Goal: Book appointment/travel/reservation

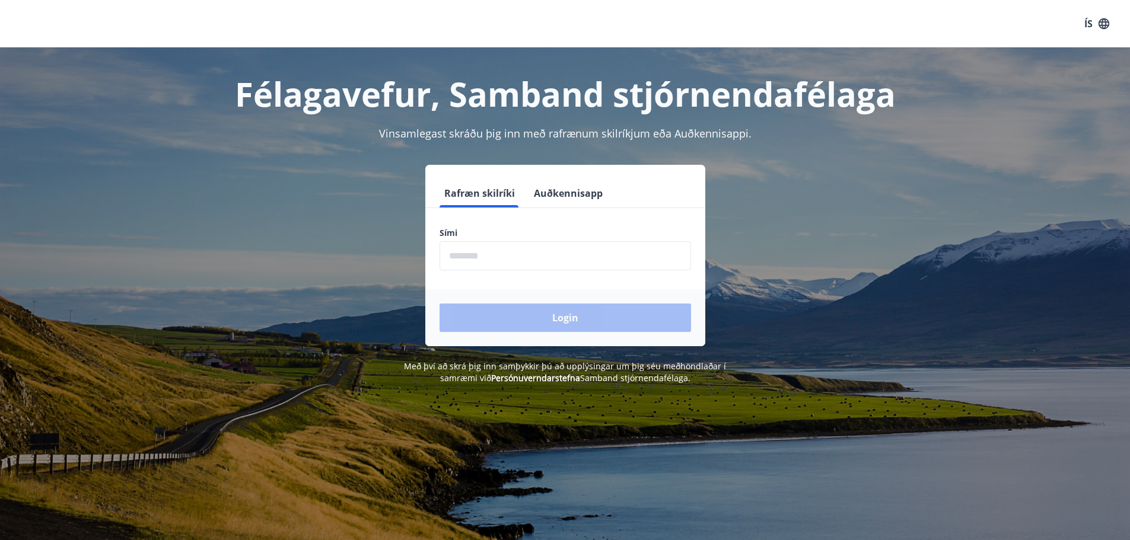
click at [540, 250] on input "phone" at bounding box center [566, 255] width 252 height 29
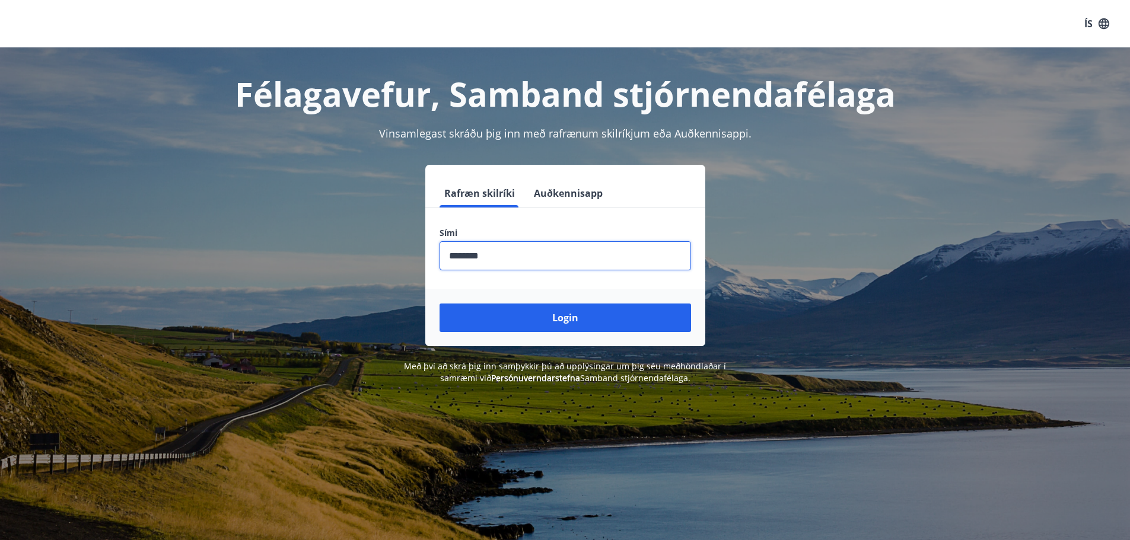
type input "********"
click at [440, 304] on button "Login" at bounding box center [566, 318] width 252 height 28
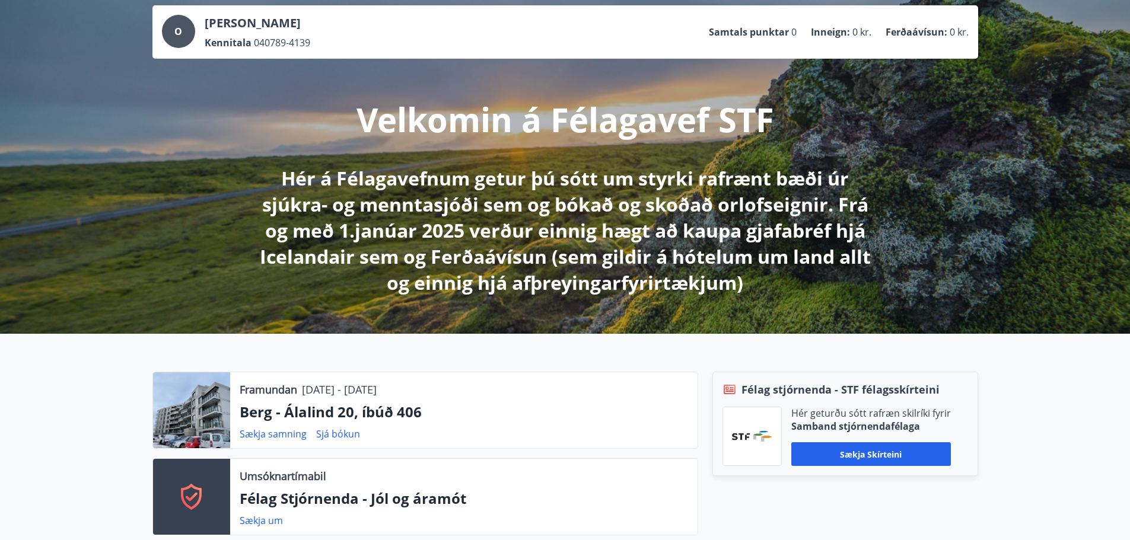
scroll to position [297, 0]
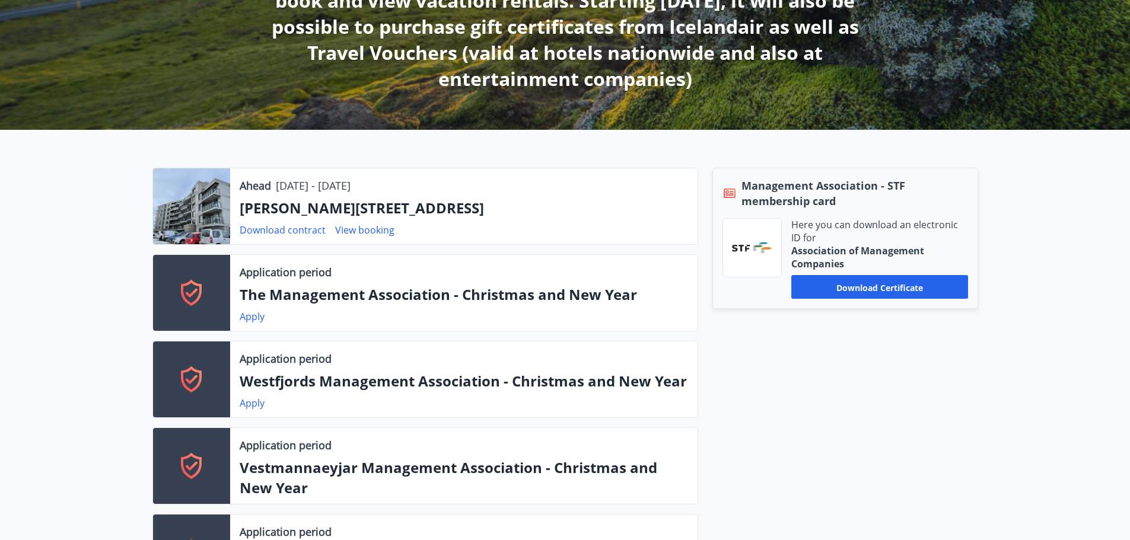
drag, startPoint x: 490, startPoint y: 211, endPoint x: 590, endPoint y: 215, distance: 100.4
click at [590, 215] on p "[PERSON_NAME][STREET_ADDRESS]" at bounding box center [464, 208] width 449 height 20
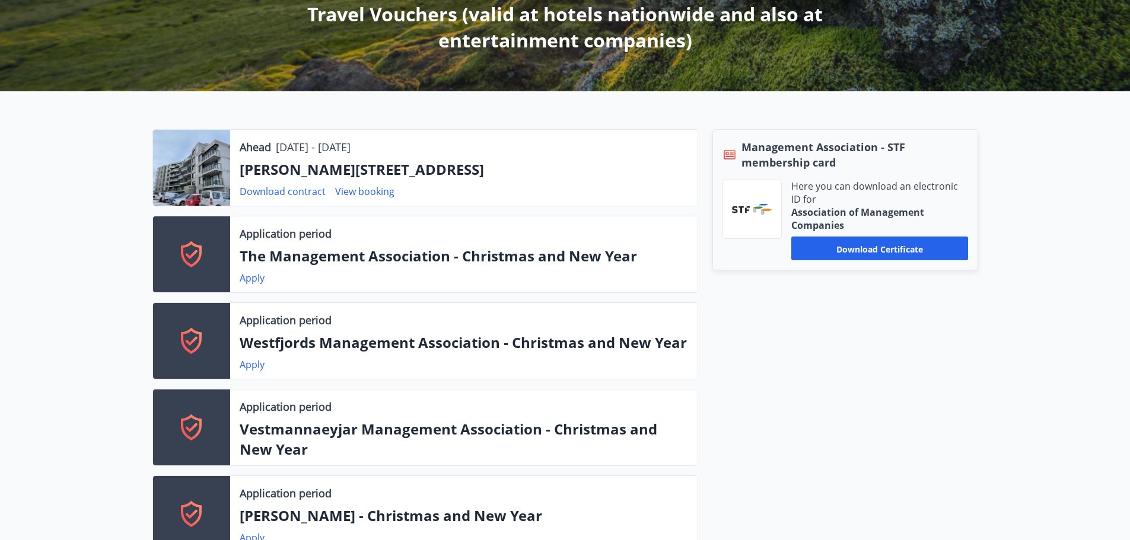
scroll to position [356, 0]
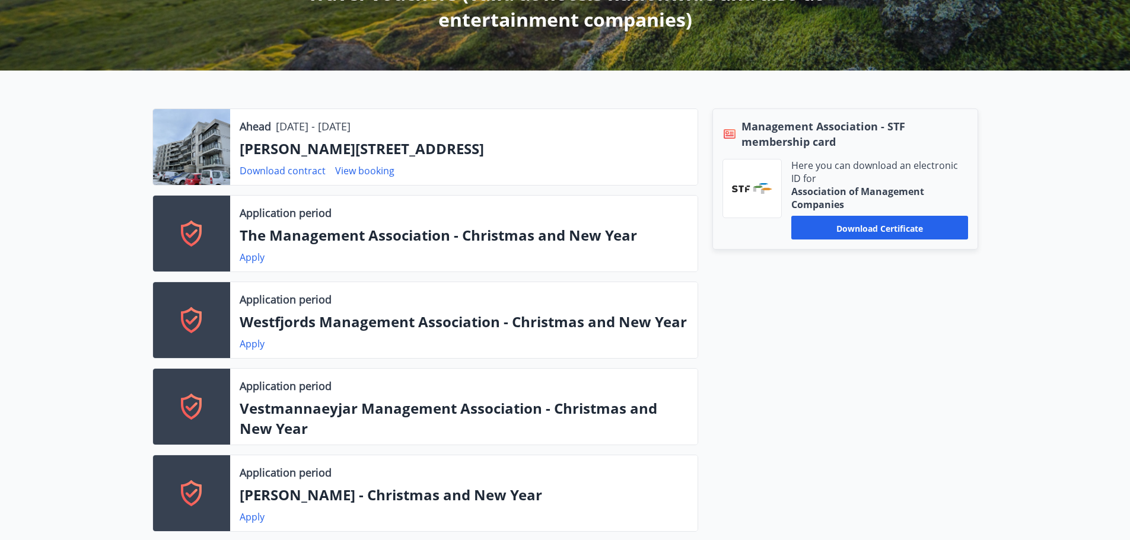
click at [218, 252] on div at bounding box center [191, 234] width 77 height 76
click at [253, 256] on font "Apply" at bounding box center [252, 257] width 25 height 13
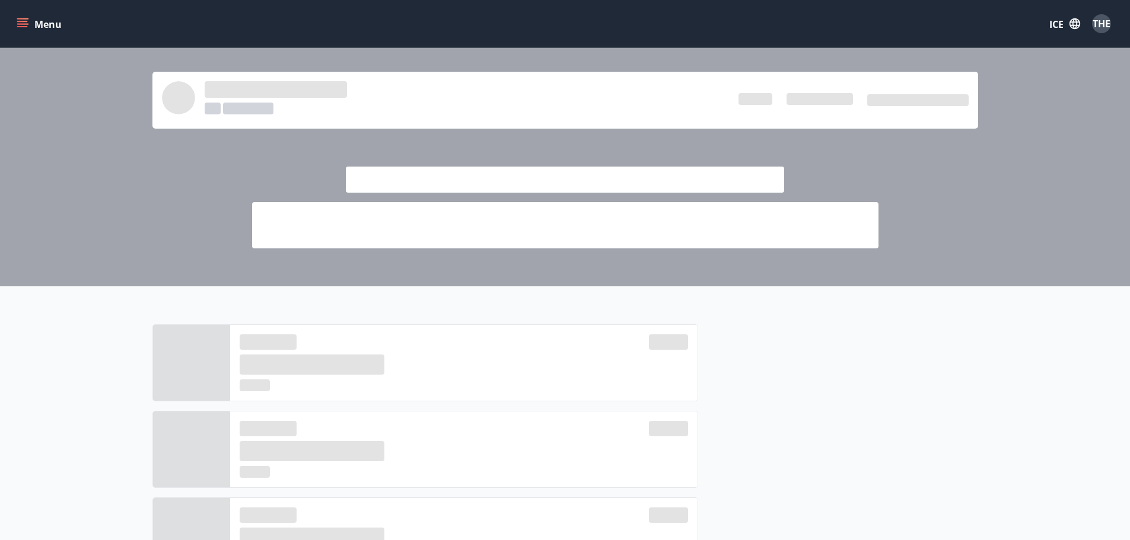
click at [1061, 32] on button "ICE" at bounding box center [1065, 23] width 40 height 23
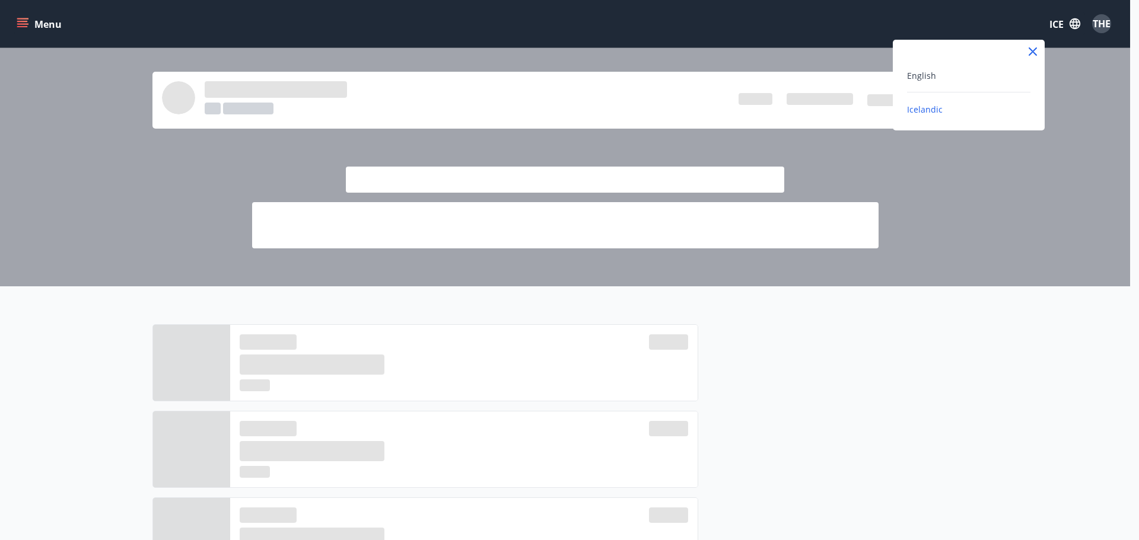
click at [1059, 21] on div at bounding box center [569, 270] width 1139 height 540
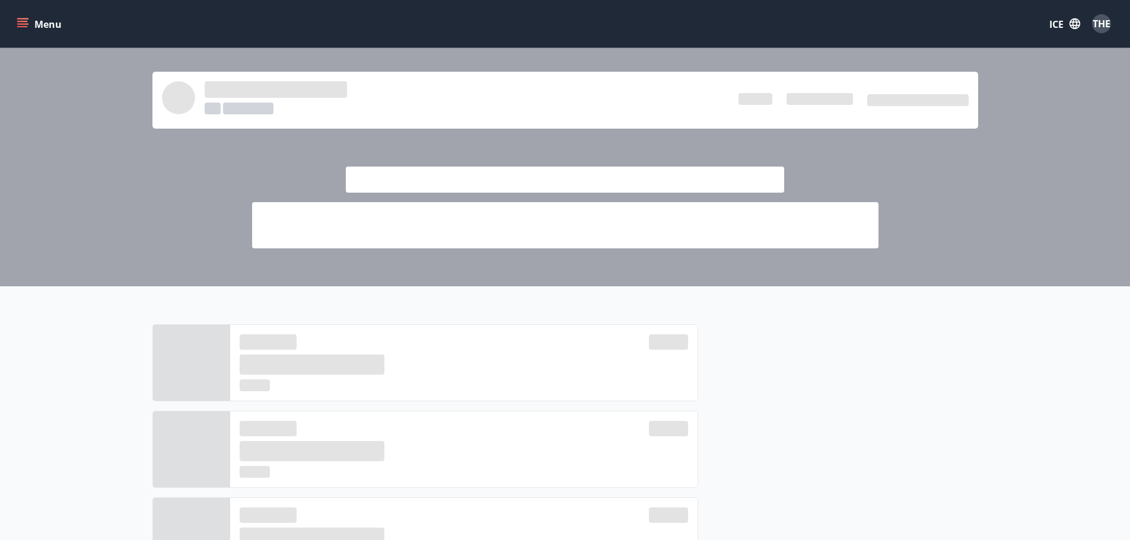
click at [27, 22] on icon "menu" at bounding box center [22, 21] width 11 height 1
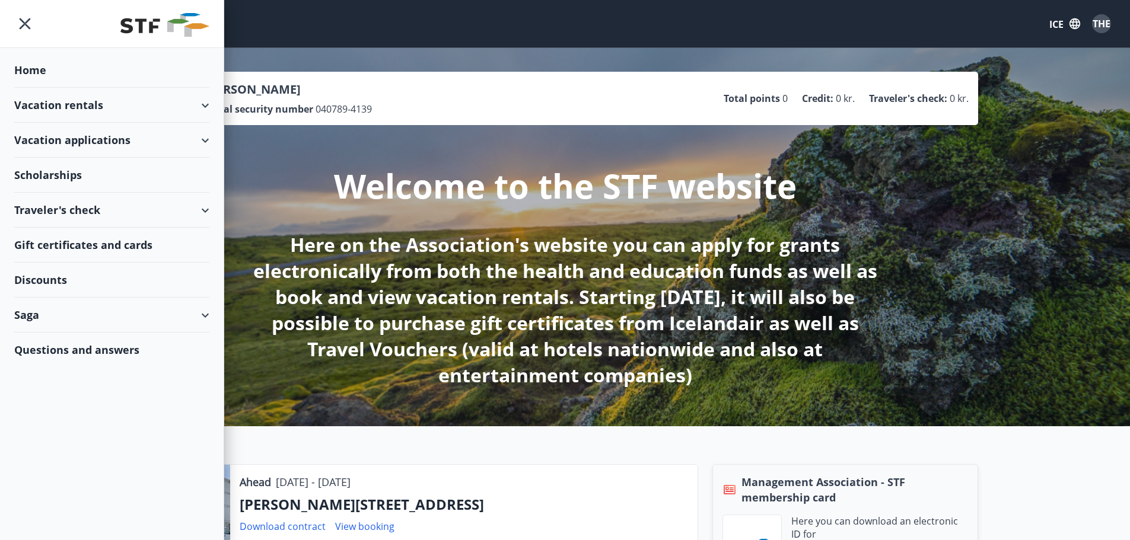
click at [202, 141] on div "Vacation applications" at bounding box center [111, 140] width 195 height 35
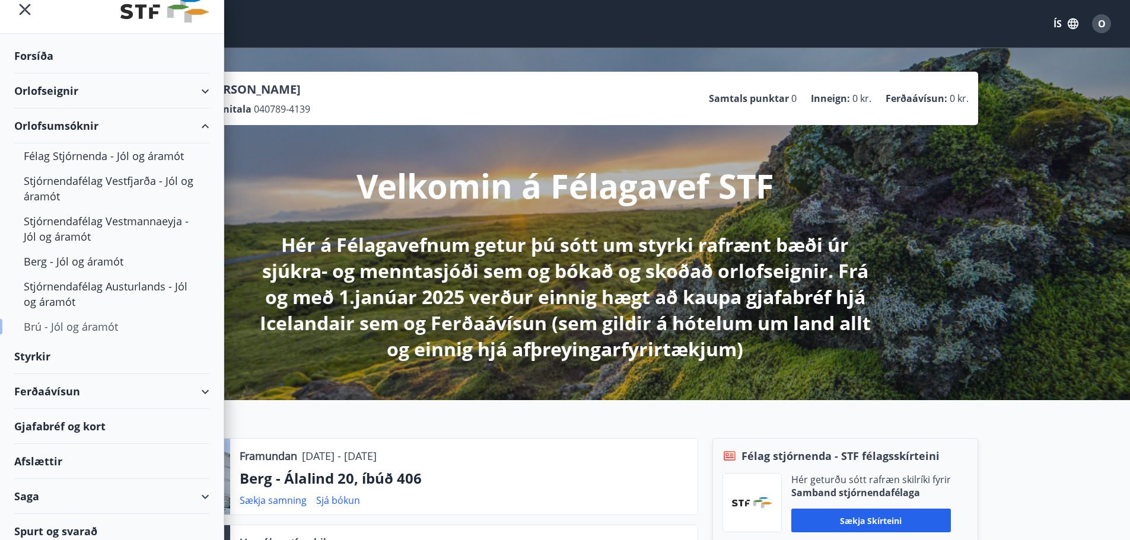
scroll to position [23, 0]
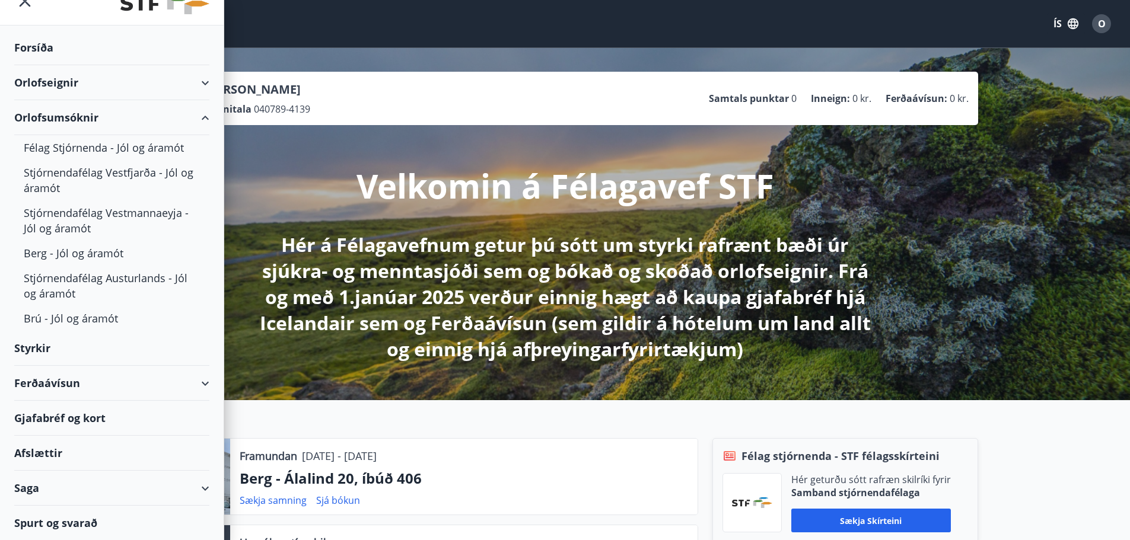
click at [202, 384] on icon at bounding box center [205, 384] width 14 height 14
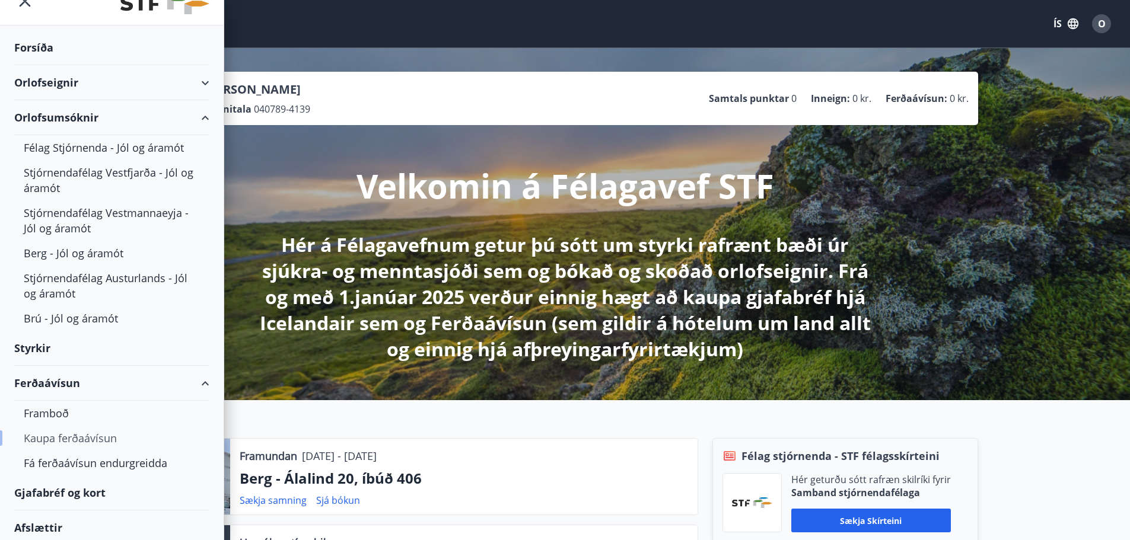
click at [109, 440] on div "Kaupa ferðaávísun" at bounding box center [112, 438] width 176 height 25
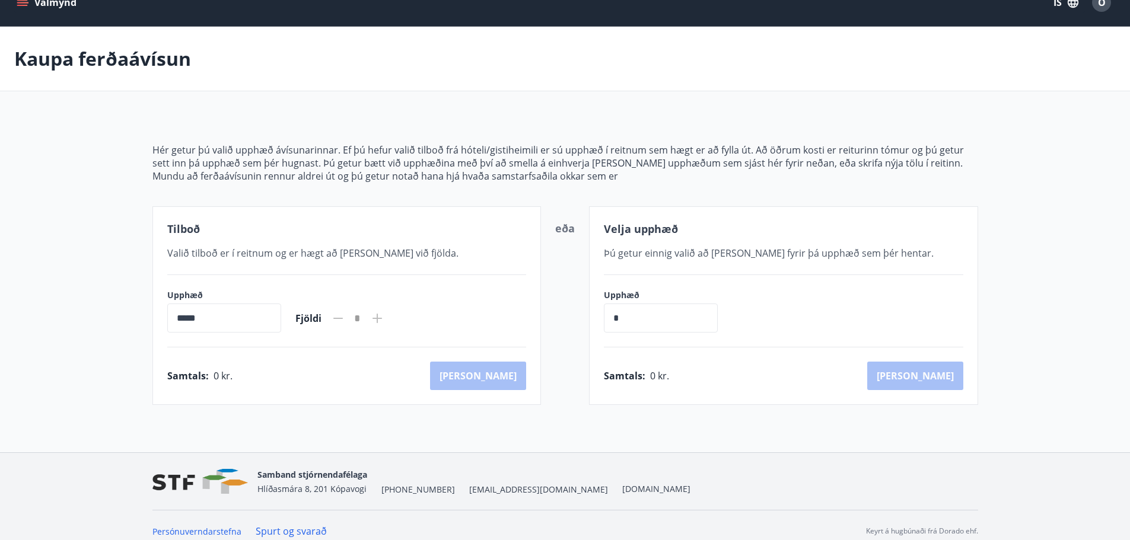
scroll to position [33, 0]
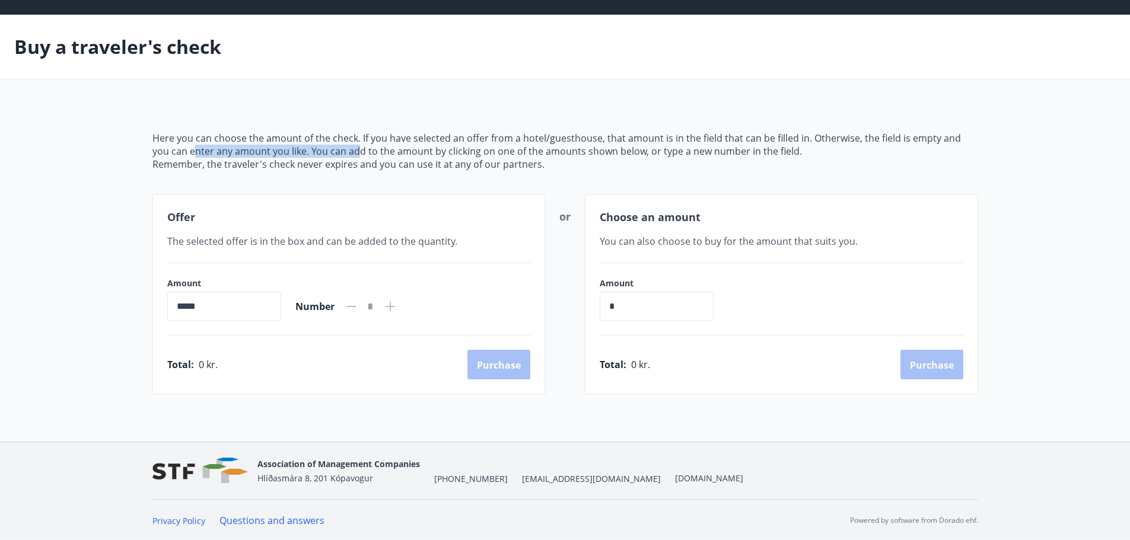
drag, startPoint x: 175, startPoint y: 151, endPoint x: 349, endPoint y: 147, distance: 174.5
click at [343, 147] on font "Here you can choose the amount of the check. If you have selected an offer from…" at bounding box center [556, 145] width 809 height 26
click at [349, 147] on font "Here you can choose the amount of the check. If you have selected an offer from…" at bounding box center [556, 145] width 809 height 26
drag, startPoint x: 262, startPoint y: 112, endPoint x: 382, endPoint y: 136, distance: 122.3
click at [380, 136] on div "Here you can choose the amount of the check. If you have selected an offer from…" at bounding box center [565, 248] width 826 height 291
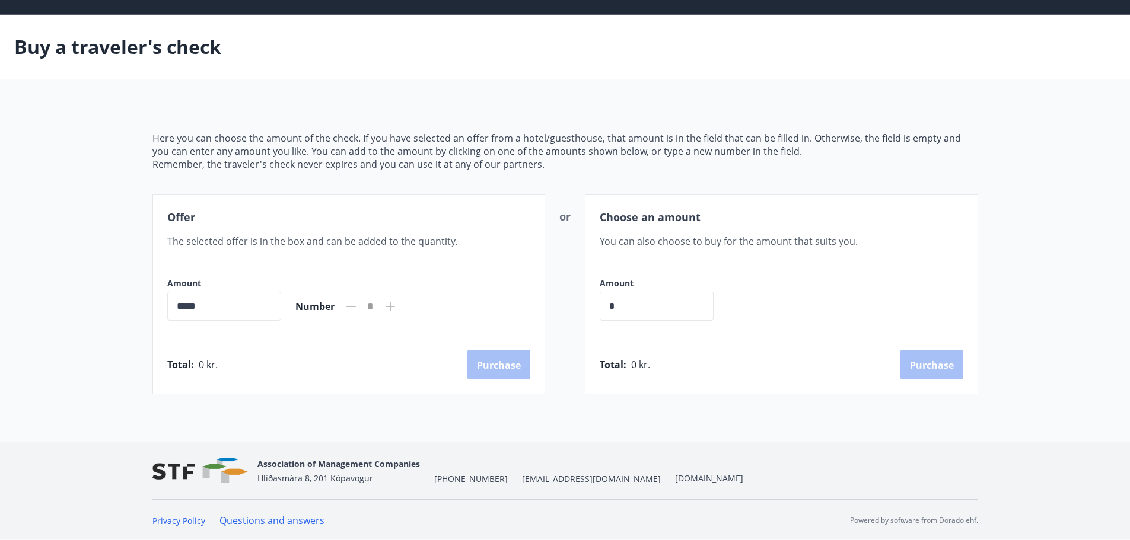
click at [382, 136] on font "Here you can choose the amount of the check. If you have selected an offer from…" at bounding box center [556, 145] width 809 height 26
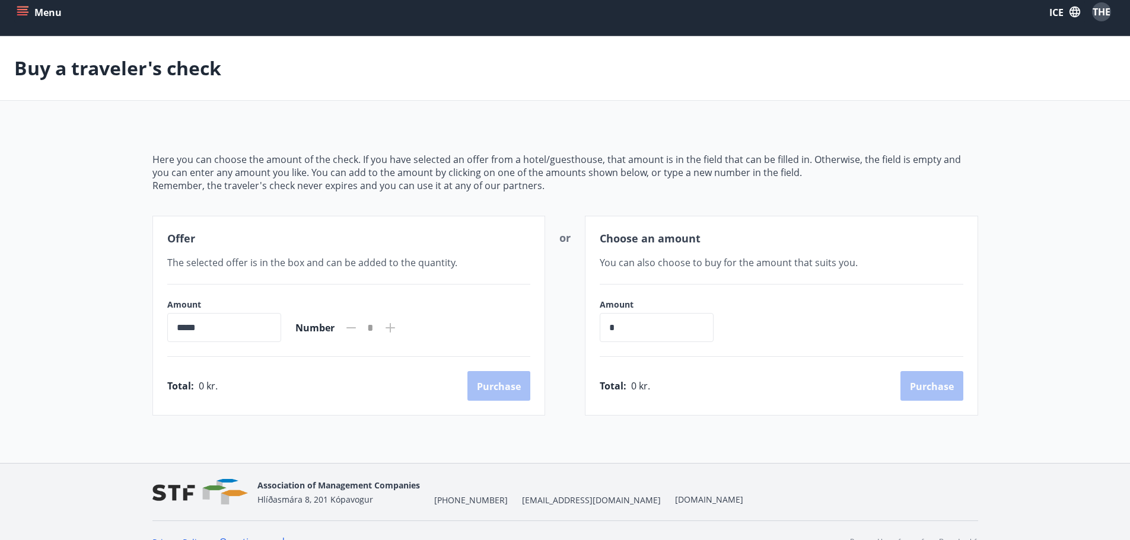
scroll to position [0, 0]
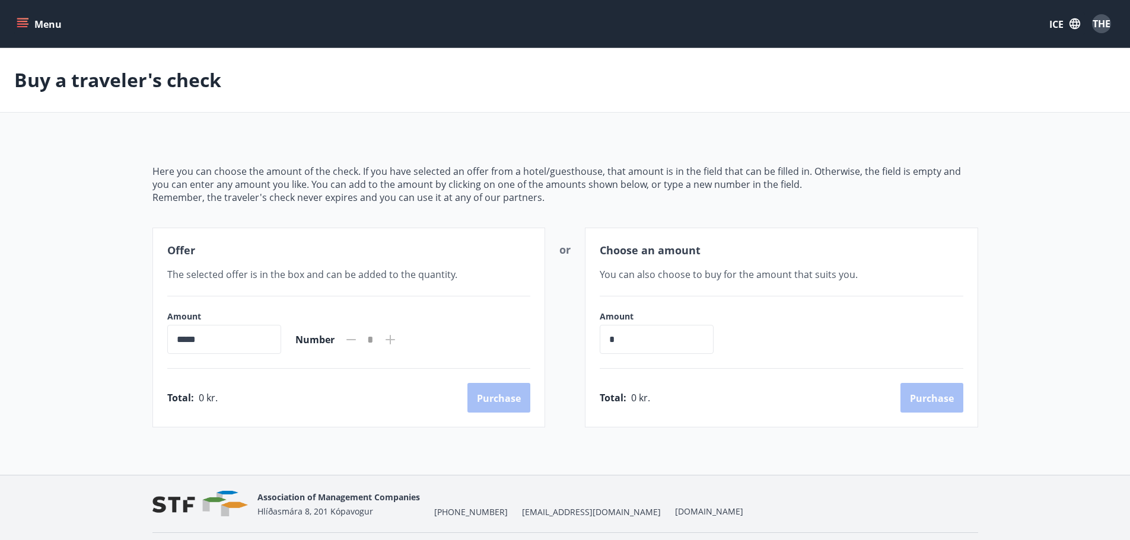
click at [41, 28] on font "Menu" at bounding box center [47, 24] width 27 height 13
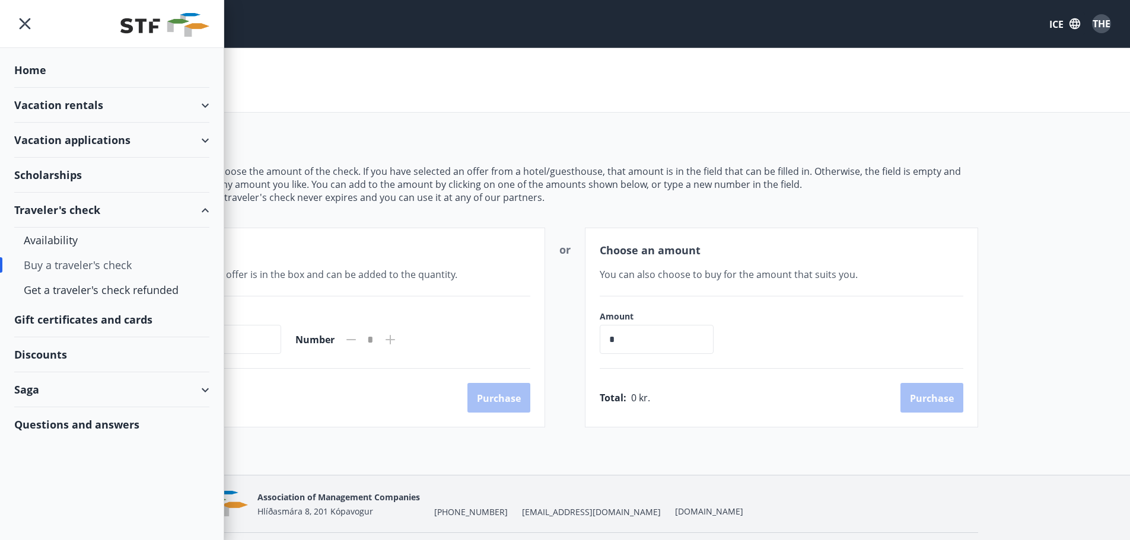
click at [135, 327] on div "Gift certificates and cards" at bounding box center [111, 320] width 195 height 35
click at [63, 354] on font "Discounts" at bounding box center [40, 355] width 53 height 14
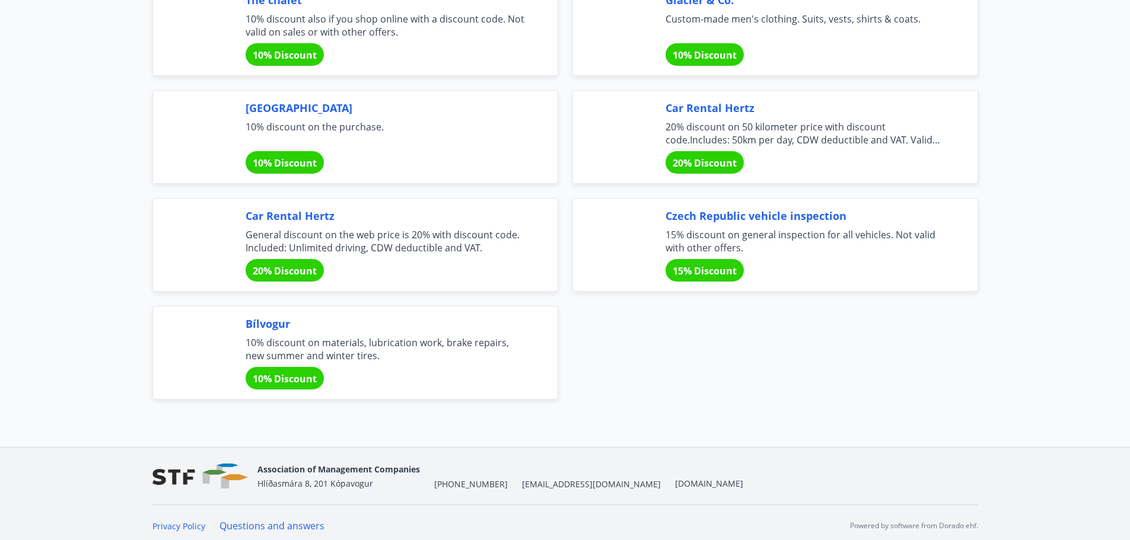
scroll to position [3958, 0]
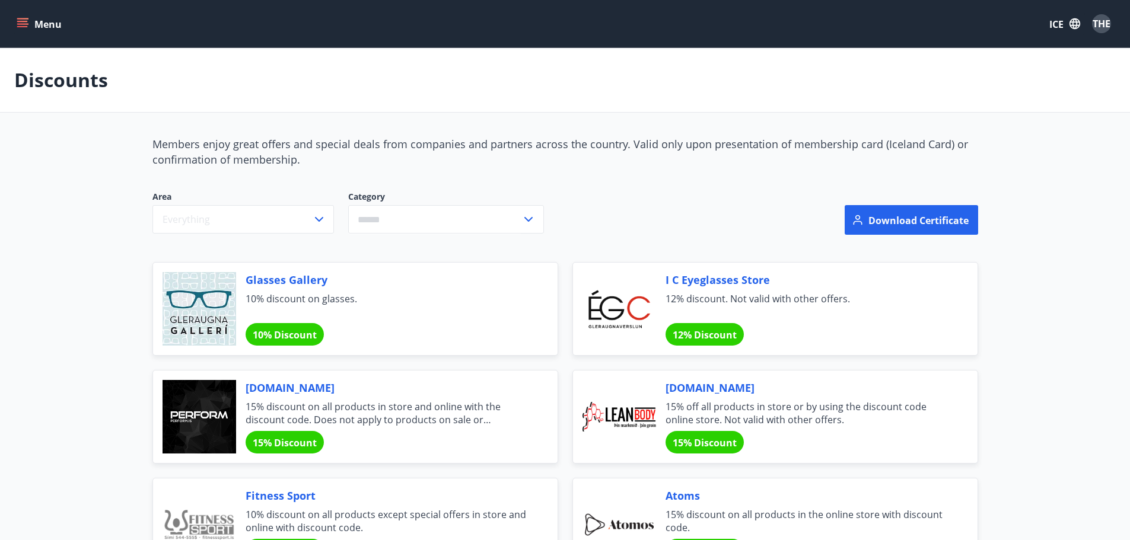
click at [44, 15] on button "Menu" at bounding box center [40, 23] width 52 height 21
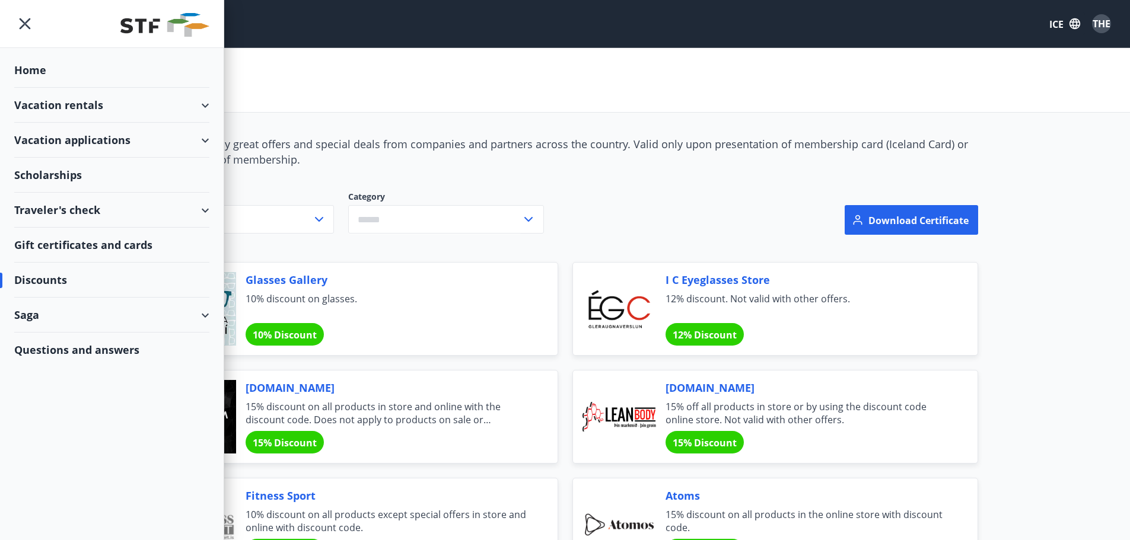
click at [118, 327] on div "Saga" at bounding box center [111, 315] width 195 height 35
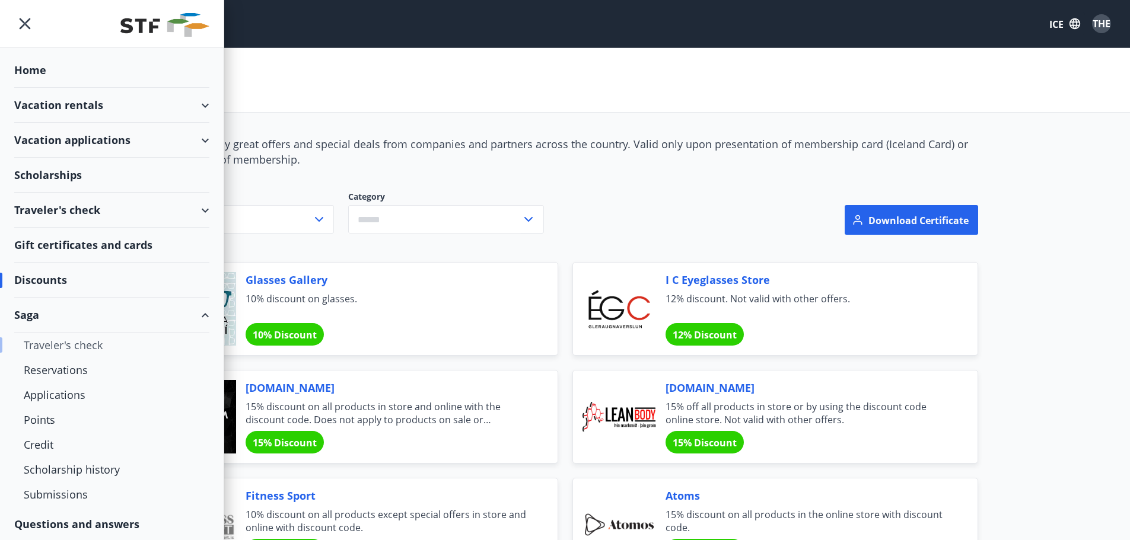
click at [101, 344] on font "Traveler's check" at bounding box center [63, 345] width 79 height 14
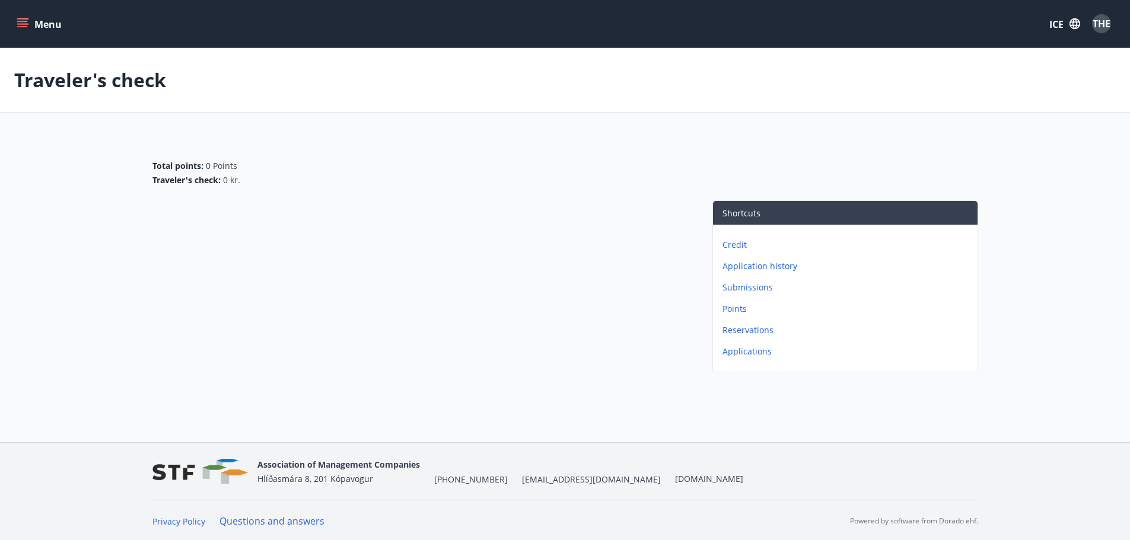
click at [24, 24] on icon "menu" at bounding box center [23, 23] width 13 height 1
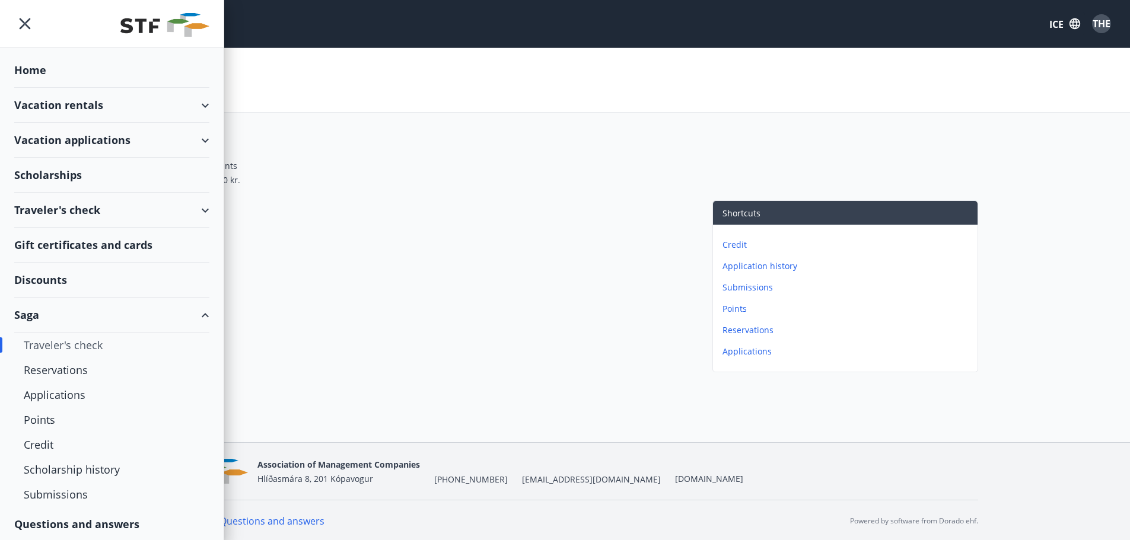
click at [64, 103] on font "Vacation rentals" at bounding box center [58, 105] width 89 height 14
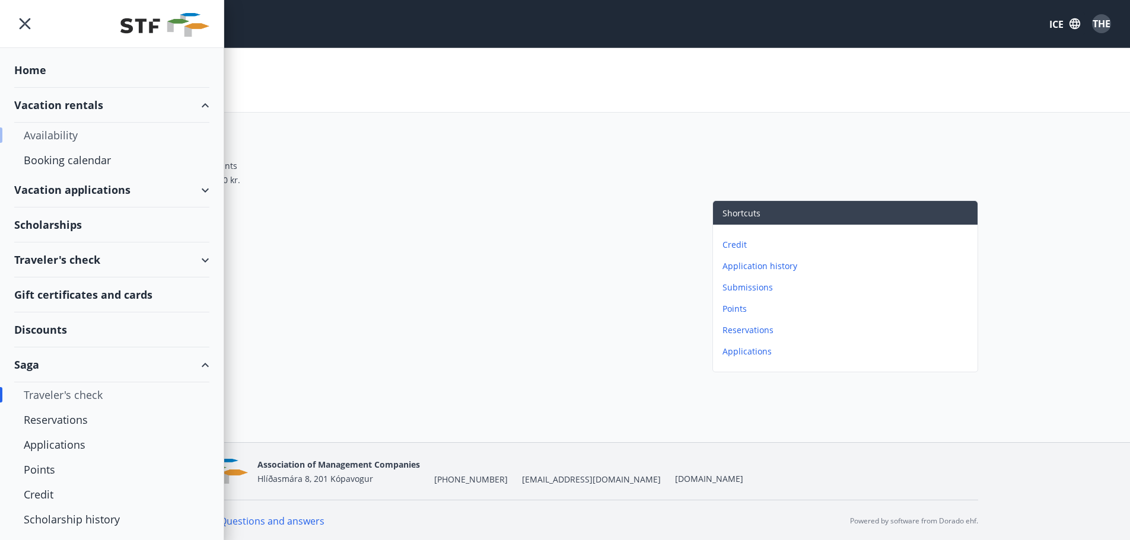
click at [75, 135] on font "Availability" at bounding box center [51, 135] width 54 height 14
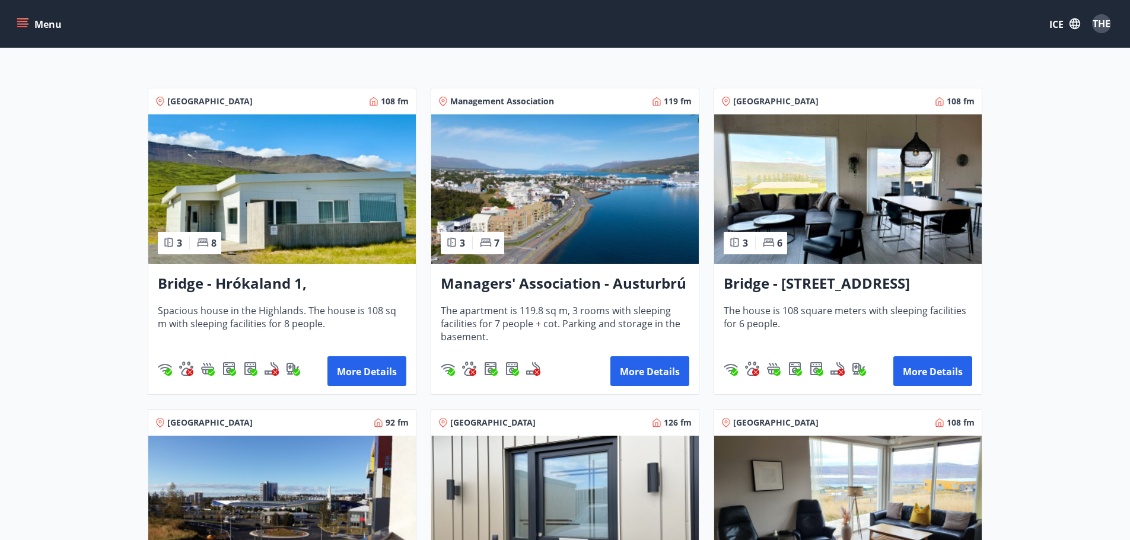
scroll to position [119, 0]
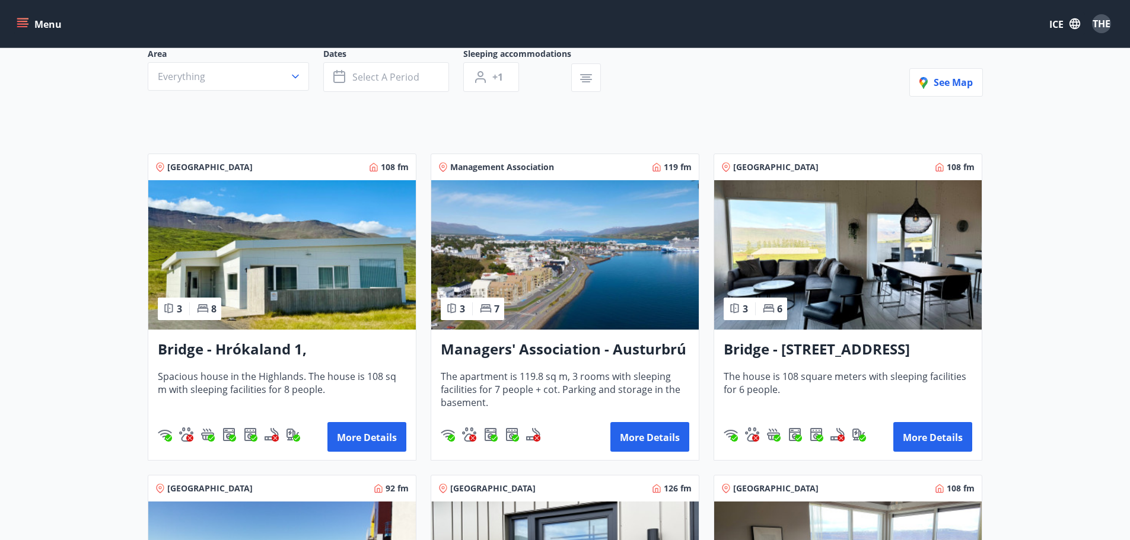
click at [872, 272] on img at bounding box center [848, 255] width 268 height 150
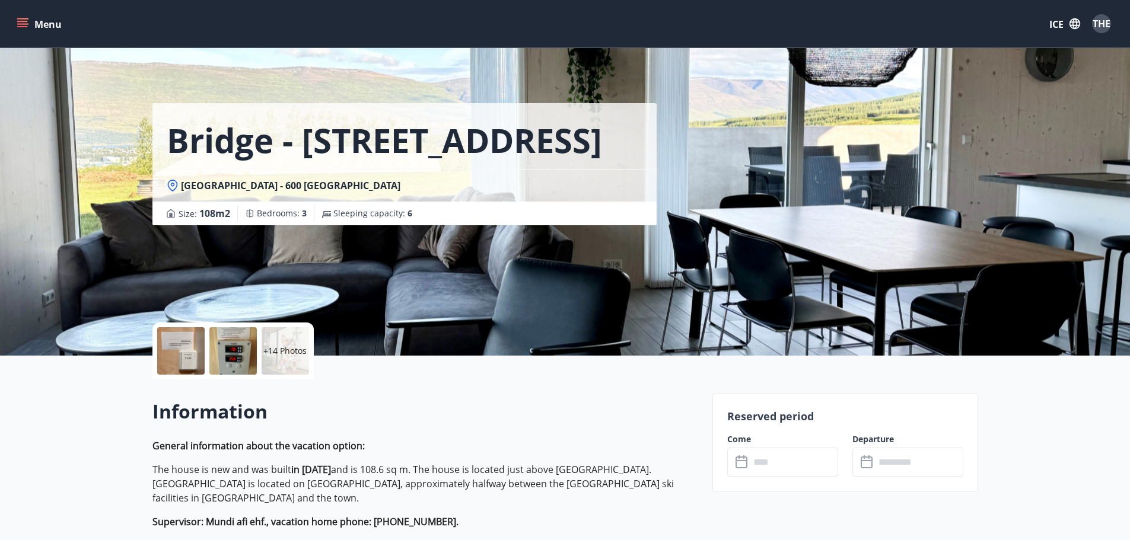
click at [174, 345] on div at bounding box center [180, 350] width 47 height 47
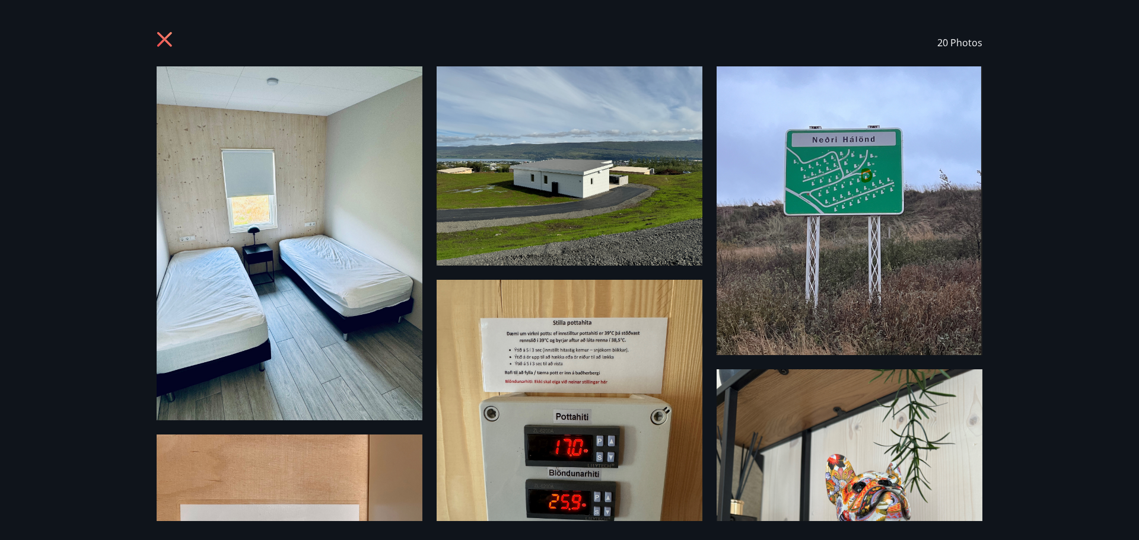
click at [164, 41] on icon at bounding box center [164, 39] width 15 height 15
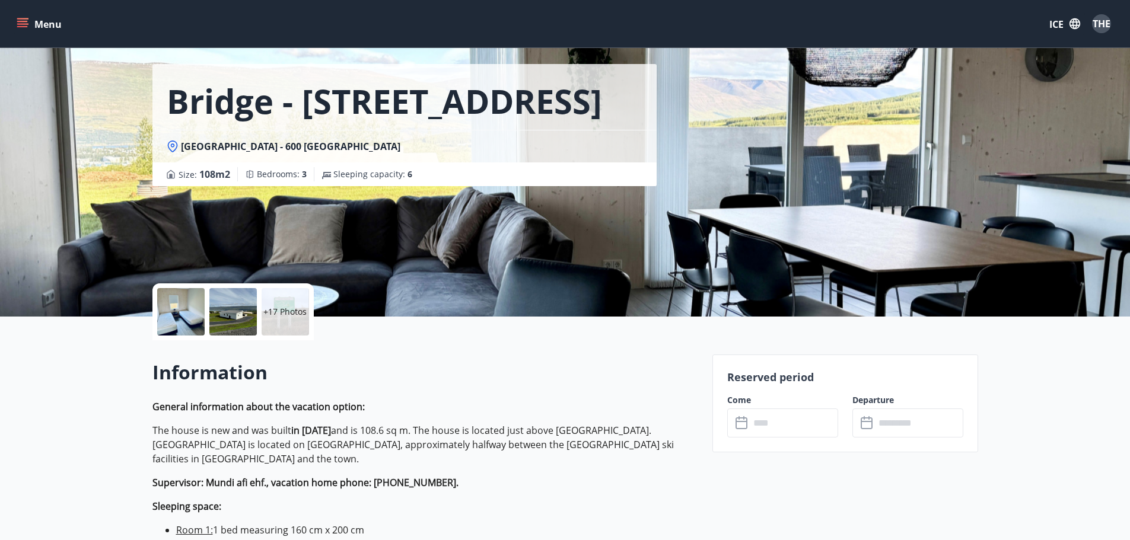
scroll to position [119, 0]
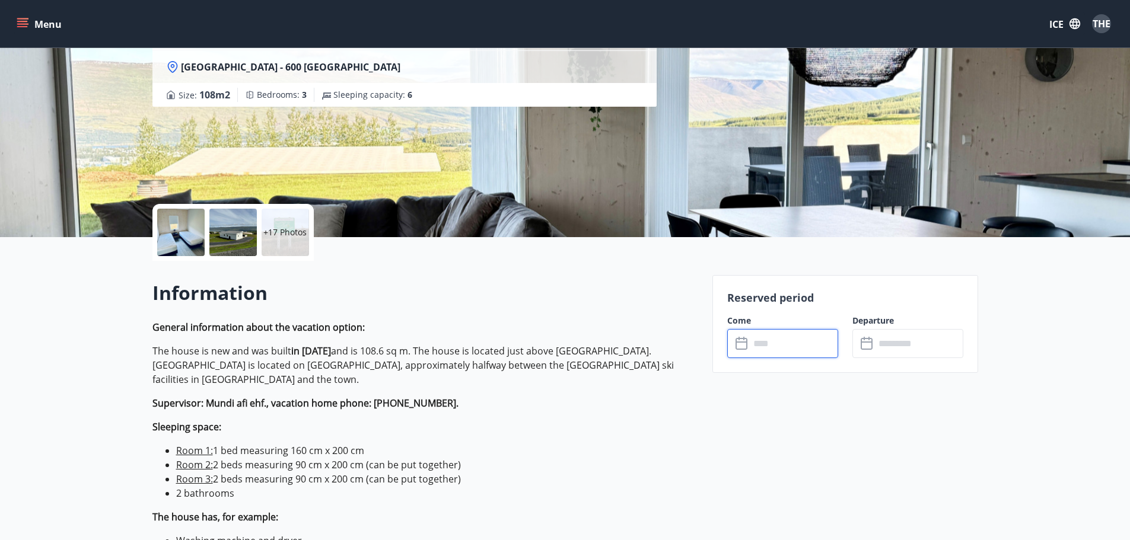
click at [776, 354] on input "text" at bounding box center [794, 343] width 88 height 29
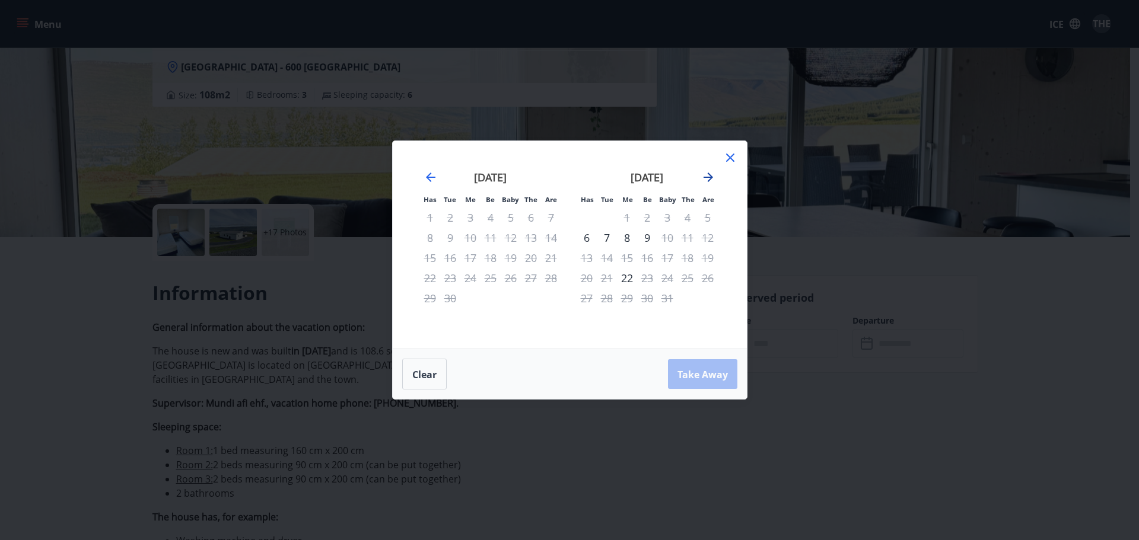
click at [705, 177] on icon "Move forward to switch to the next month." at bounding box center [708, 177] width 14 height 14
click at [589, 261] on font "10" at bounding box center [587, 258] width 12 height 14
click at [629, 261] on font "12" at bounding box center [627, 258] width 12 height 14
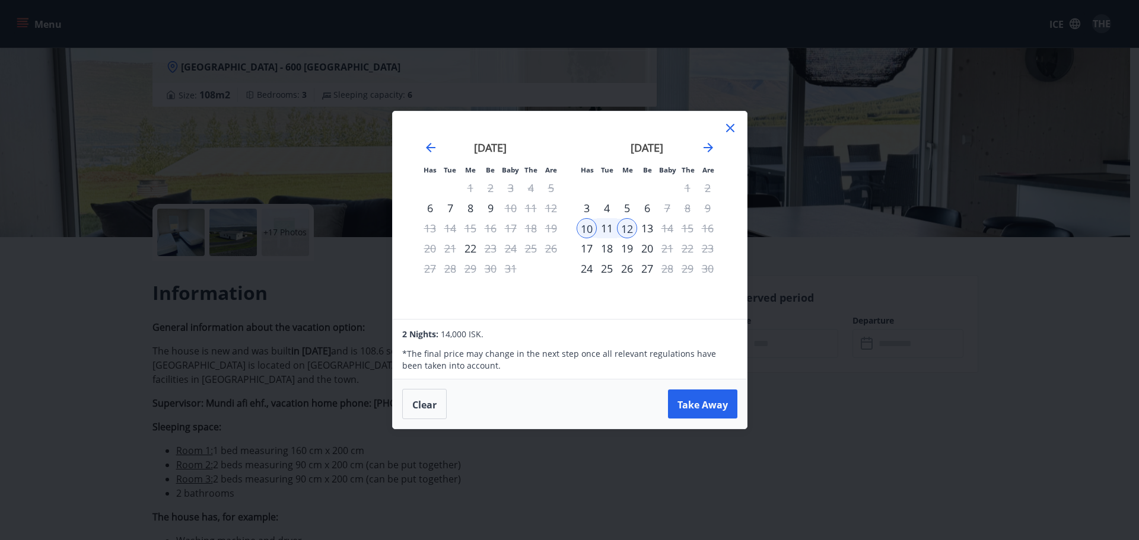
click at [860, 379] on div "Has Tue Me Be Baby The Are Has Tue Me Be Baby The Are [DATE] 1 2 3 4 5 6 7 8 9 …" at bounding box center [569, 270] width 1139 height 540
